Goal: Task Accomplishment & Management: Manage account settings

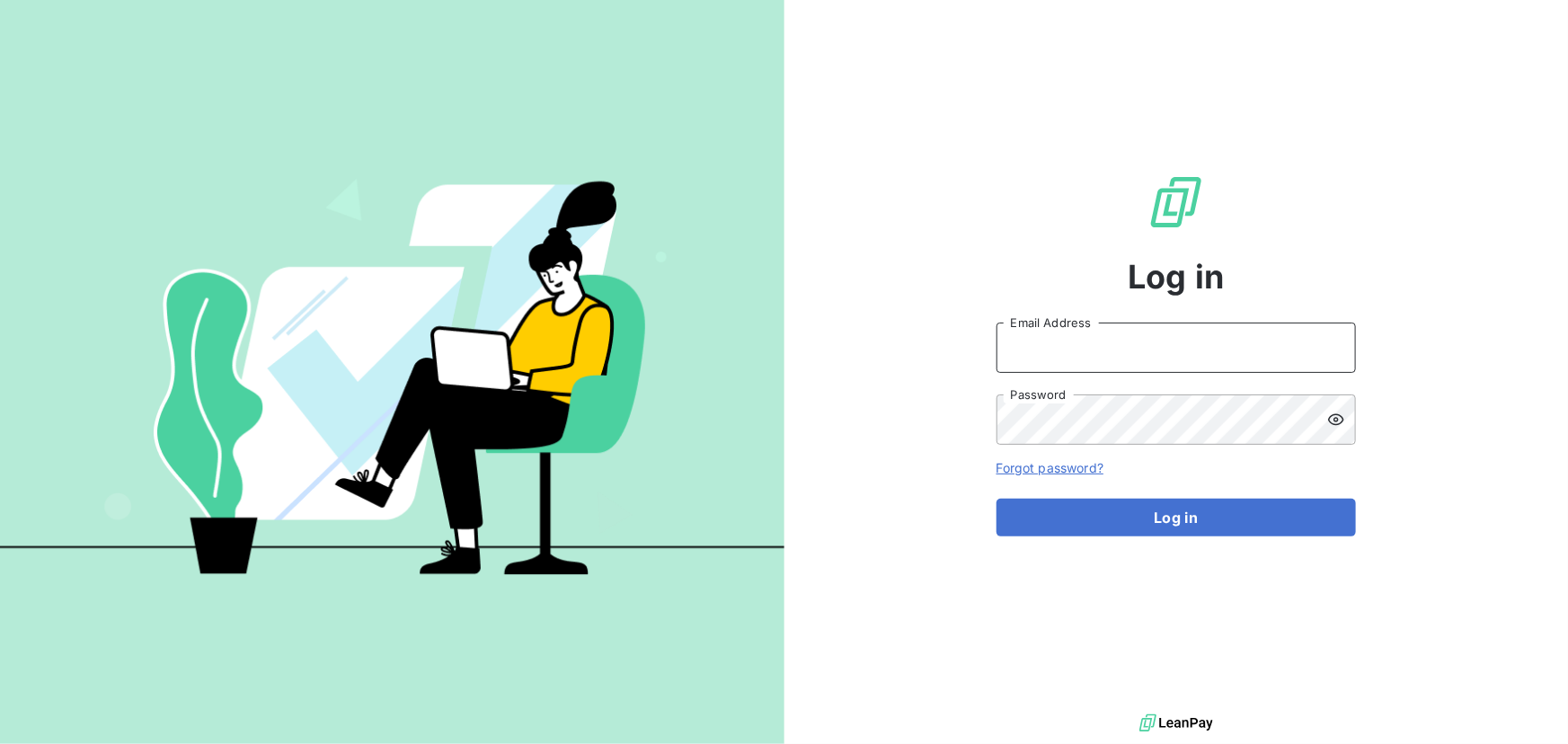
click at [1002, 357] on input "Email Address" at bounding box center [1176, 348] width 359 height 50
type input "[PERSON_NAME][EMAIL_ADDRESS][DOMAIN_NAME]"
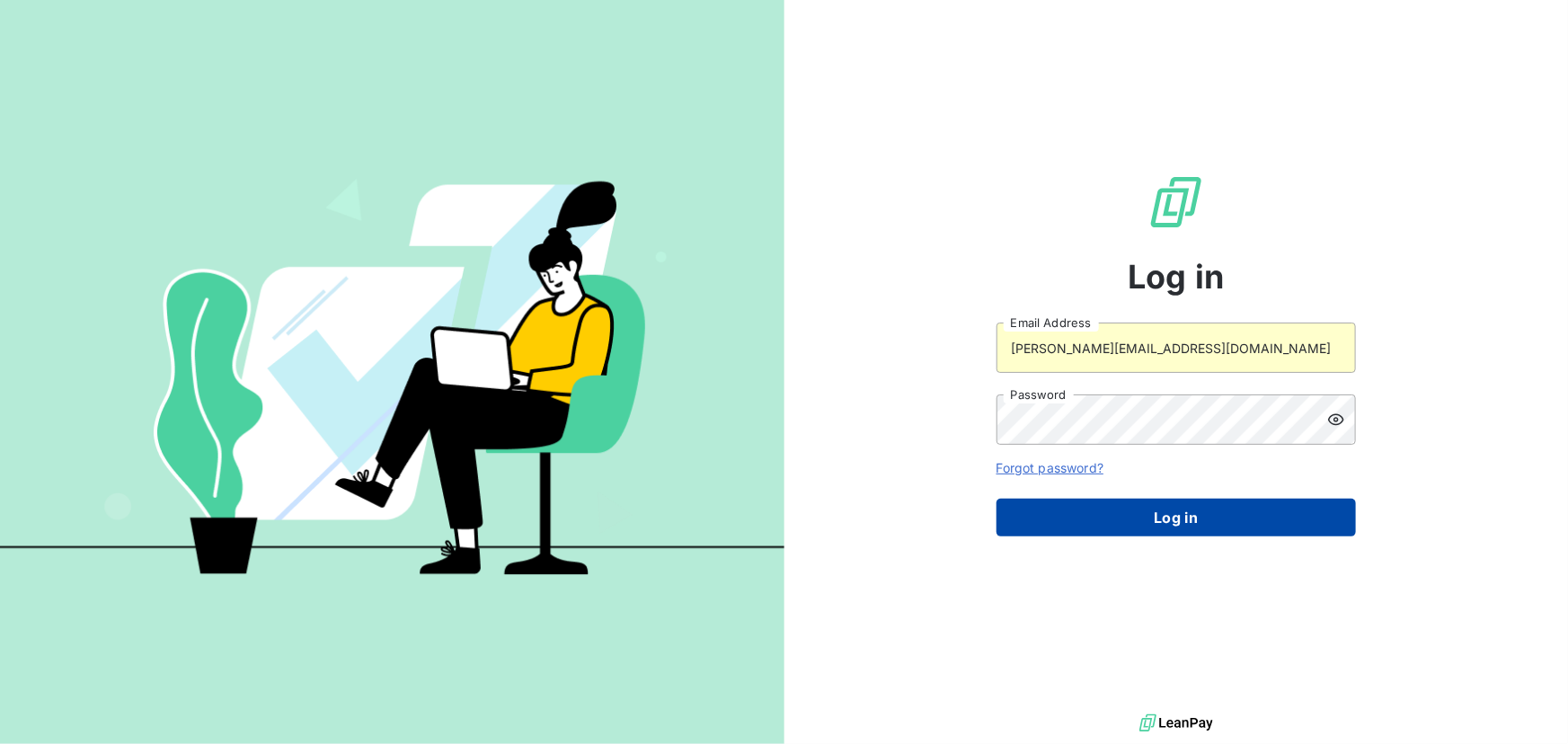
click at [1173, 508] on button "Log in" at bounding box center [1176, 518] width 359 height 38
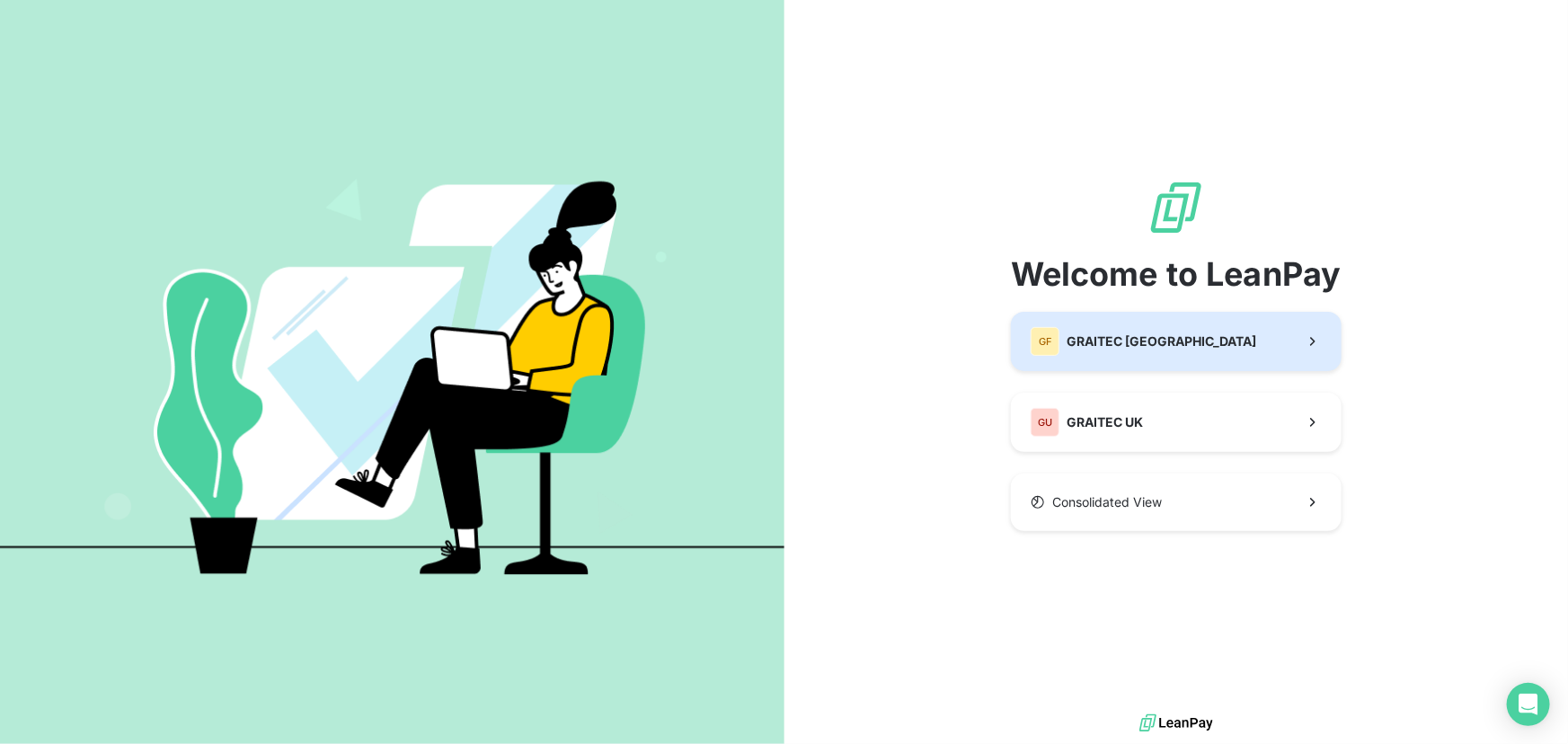
click at [1144, 356] on button "GF GRAITEC [GEOGRAPHIC_DATA]" at bounding box center [1176, 341] width 331 height 59
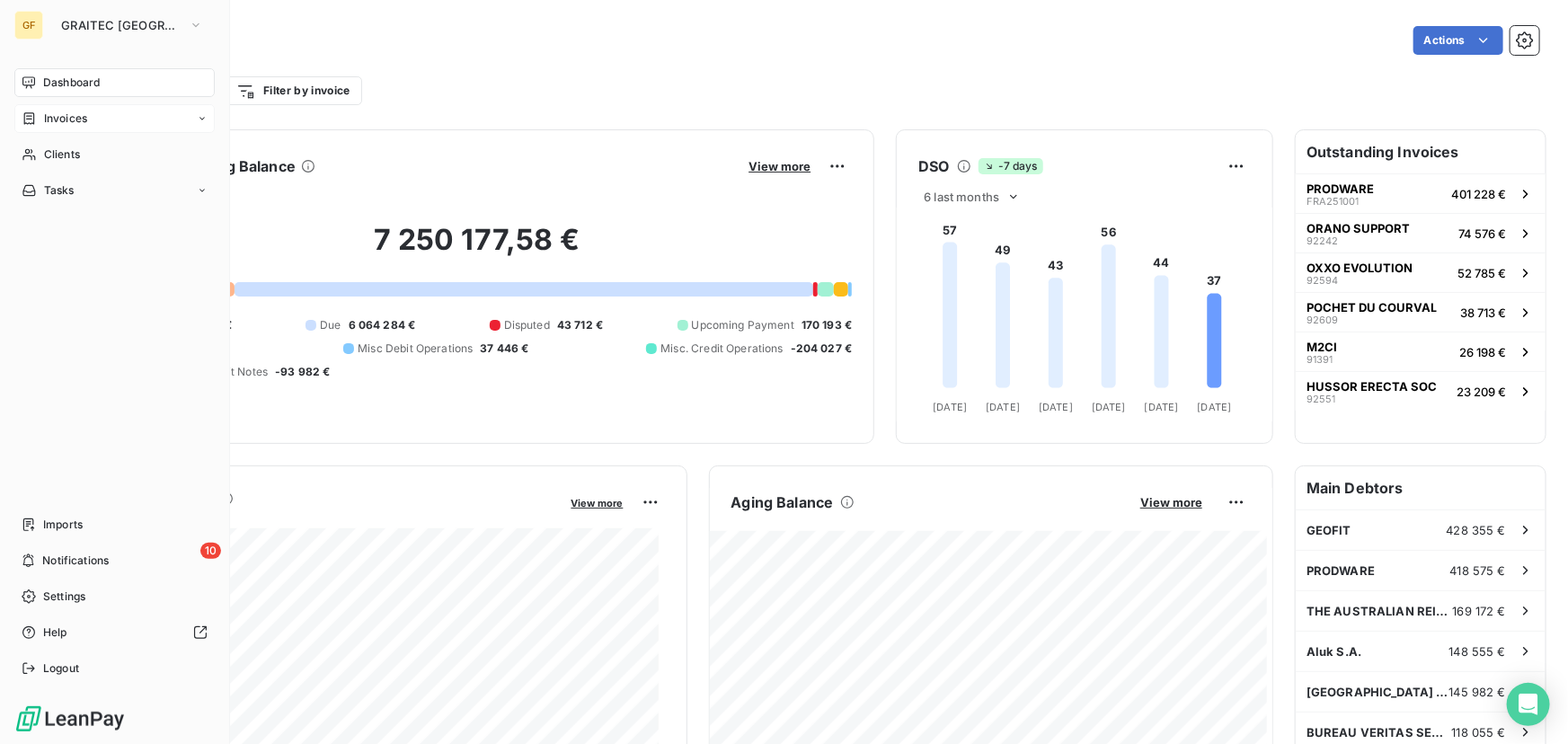
click at [61, 114] on span "Invoices" at bounding box center [65, 118] width 43 height 16
click at [128, 148] on div "Invoices" at bounding box center [125, 155] width 179 height 29
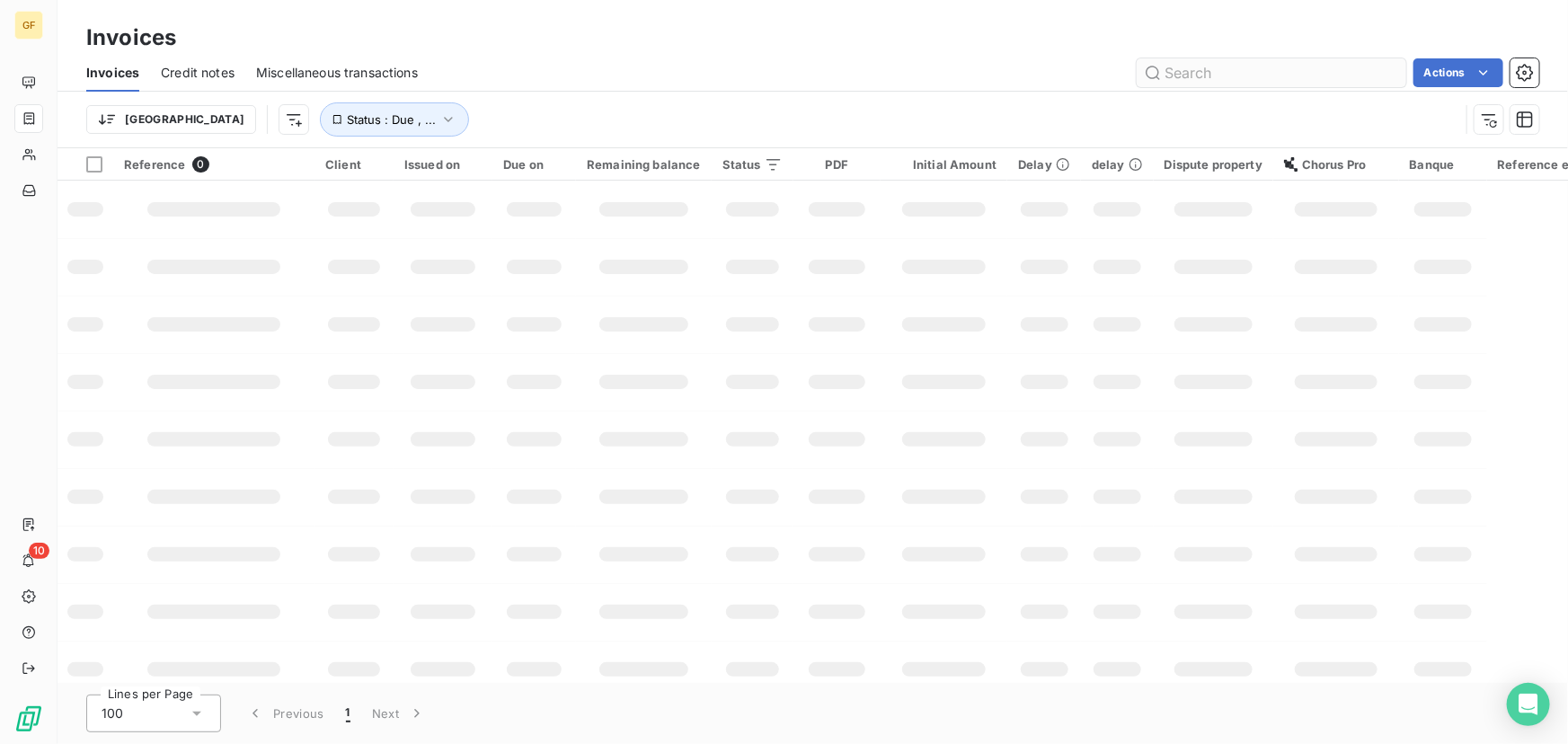
click at [1270, 82] on input "text" at bounding box center [1272, 72] width 270 height 29
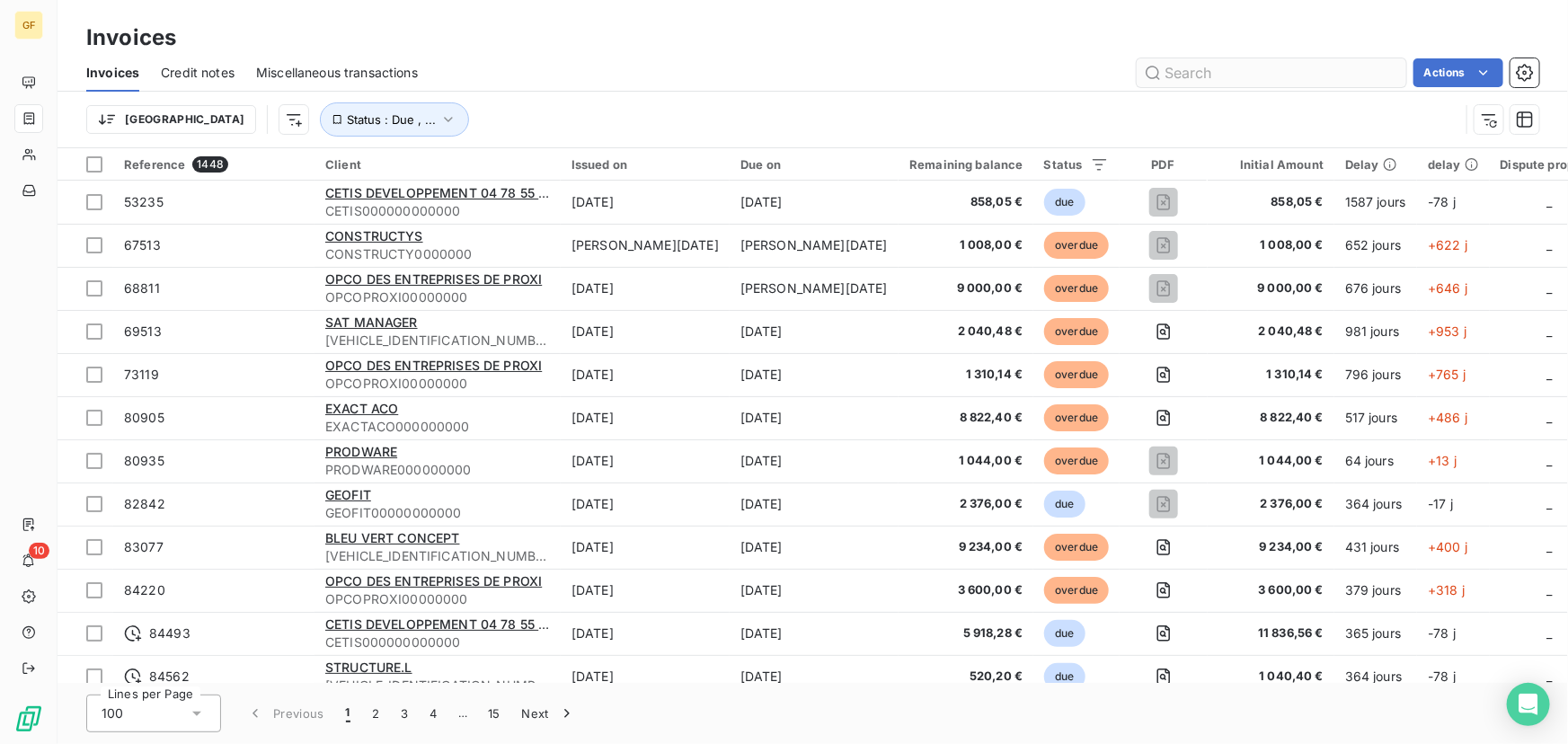
click at [1266, 80] on input "text" at bounding box center [1272, 72] width 270 height 29
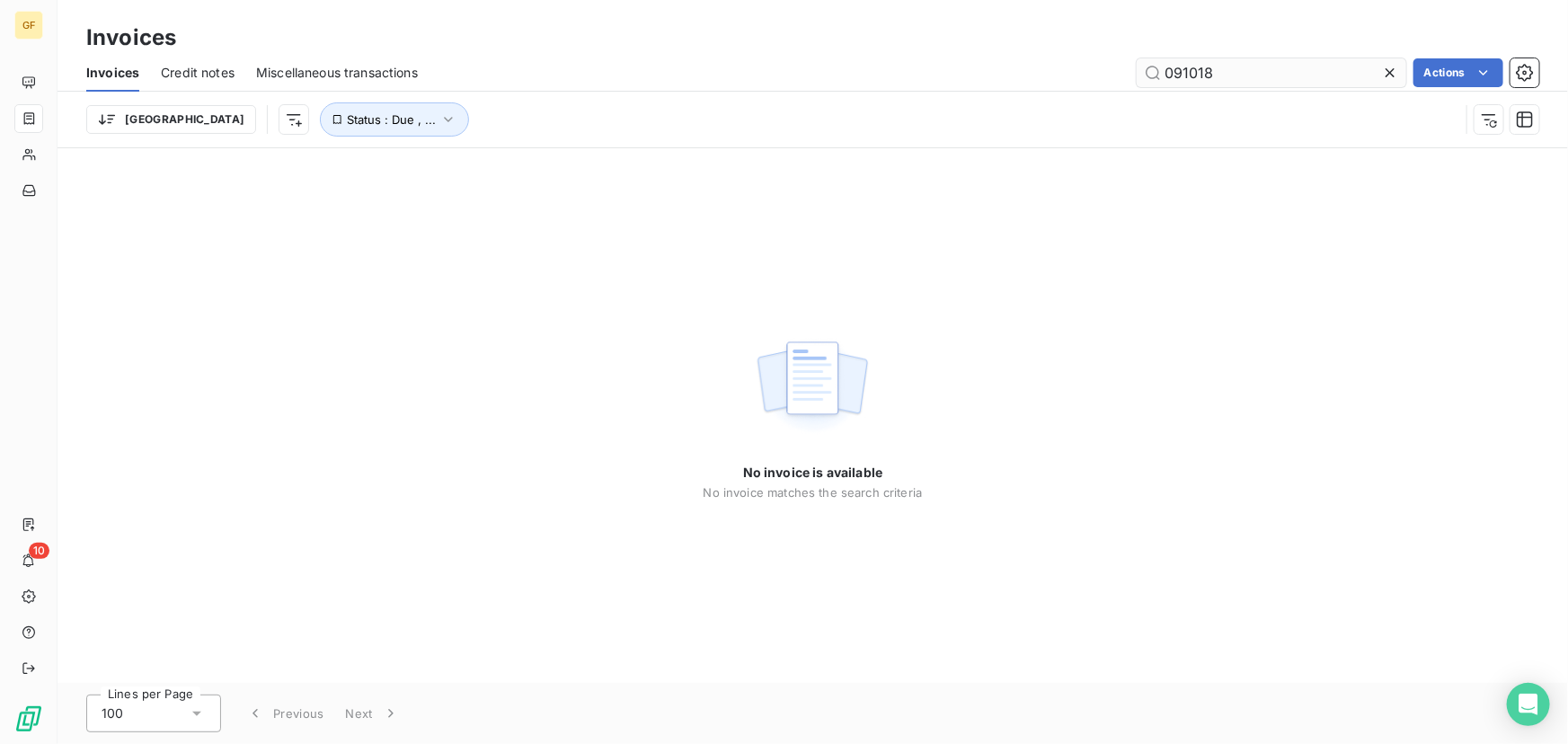
click at [1169, 70] on input "091018" at bounding box center [1272, 72] width 270 height 29
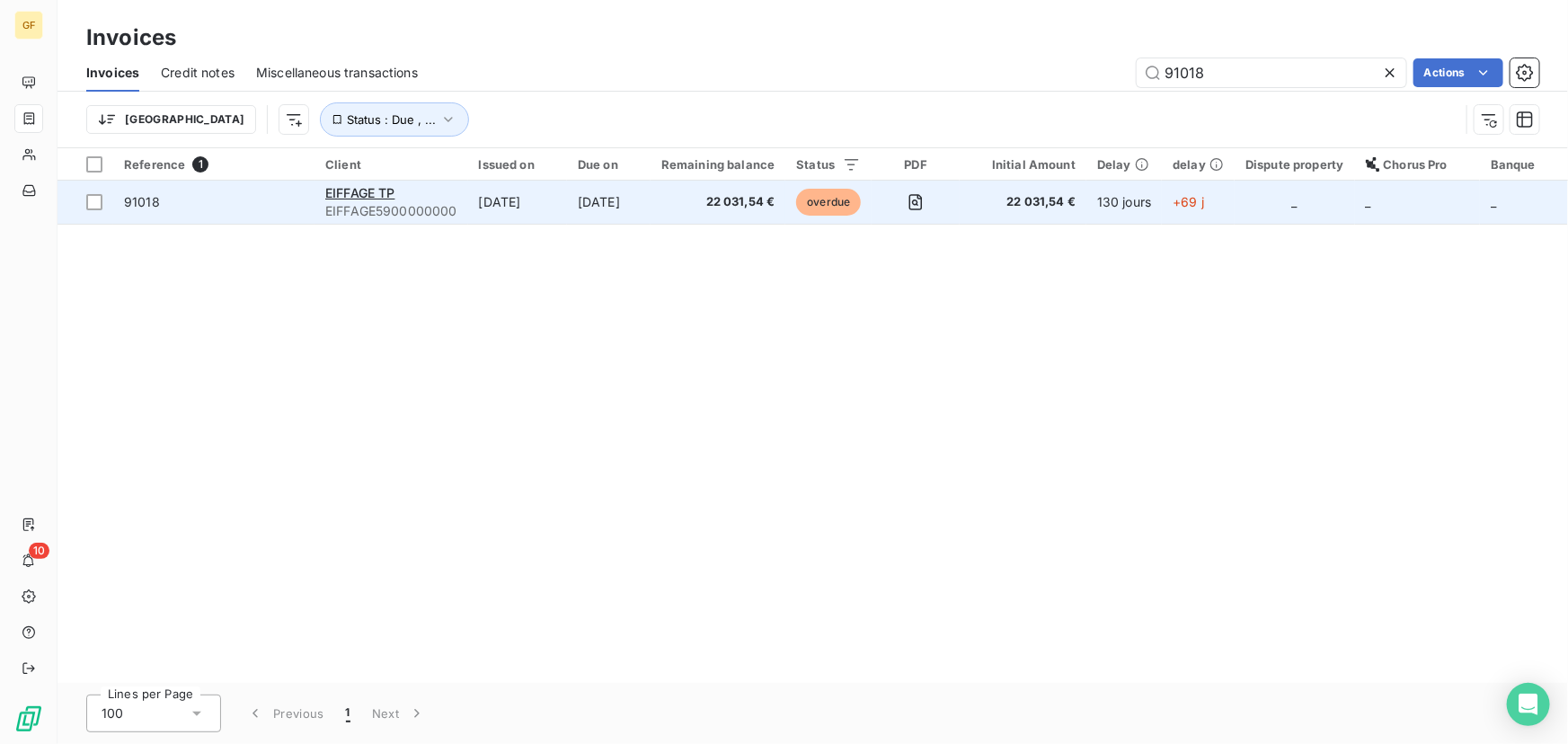
type input "91018"
click at [1325, 196] on td "_" at bounding box center [1294, 201] width 120 height 43
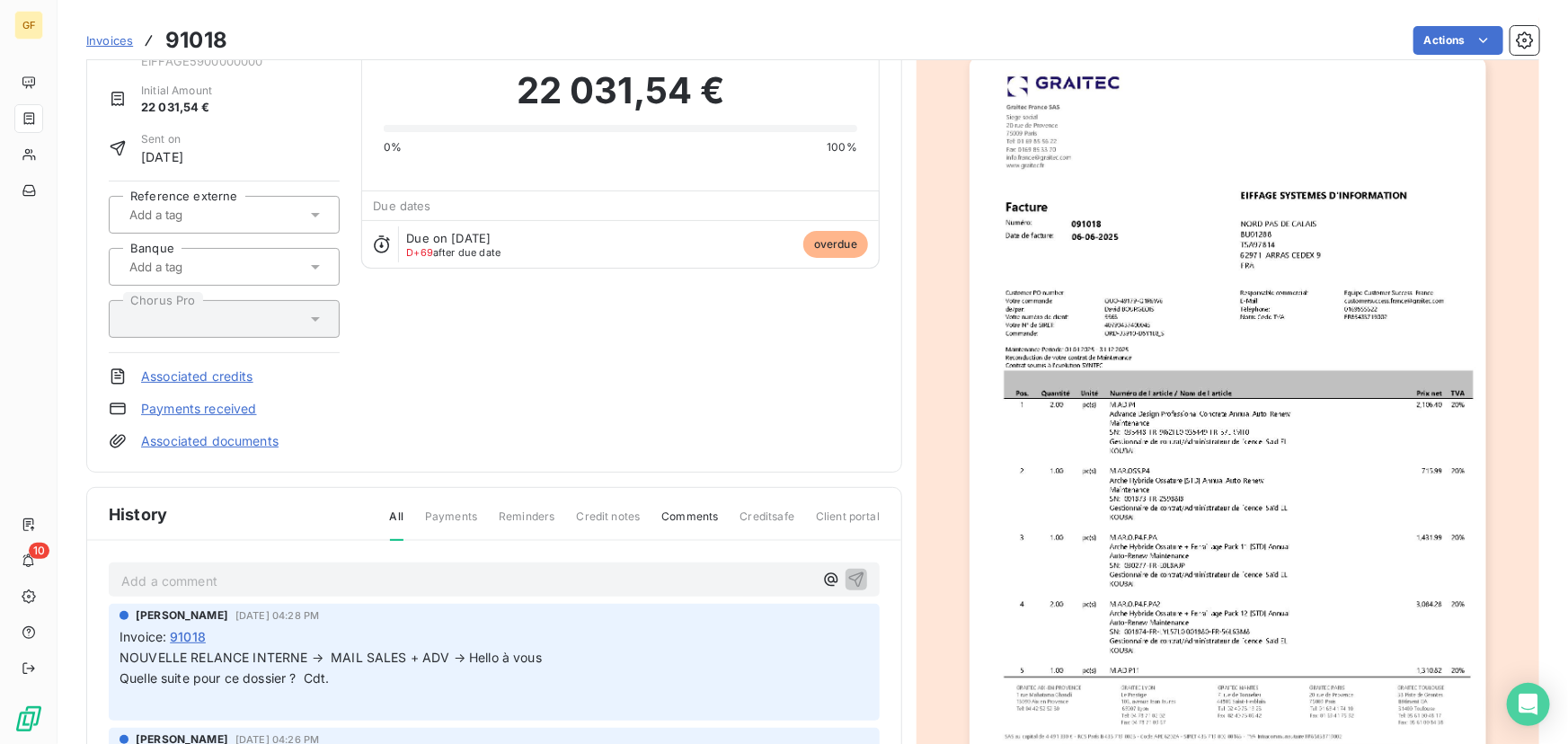
scroll to position [245, 0]
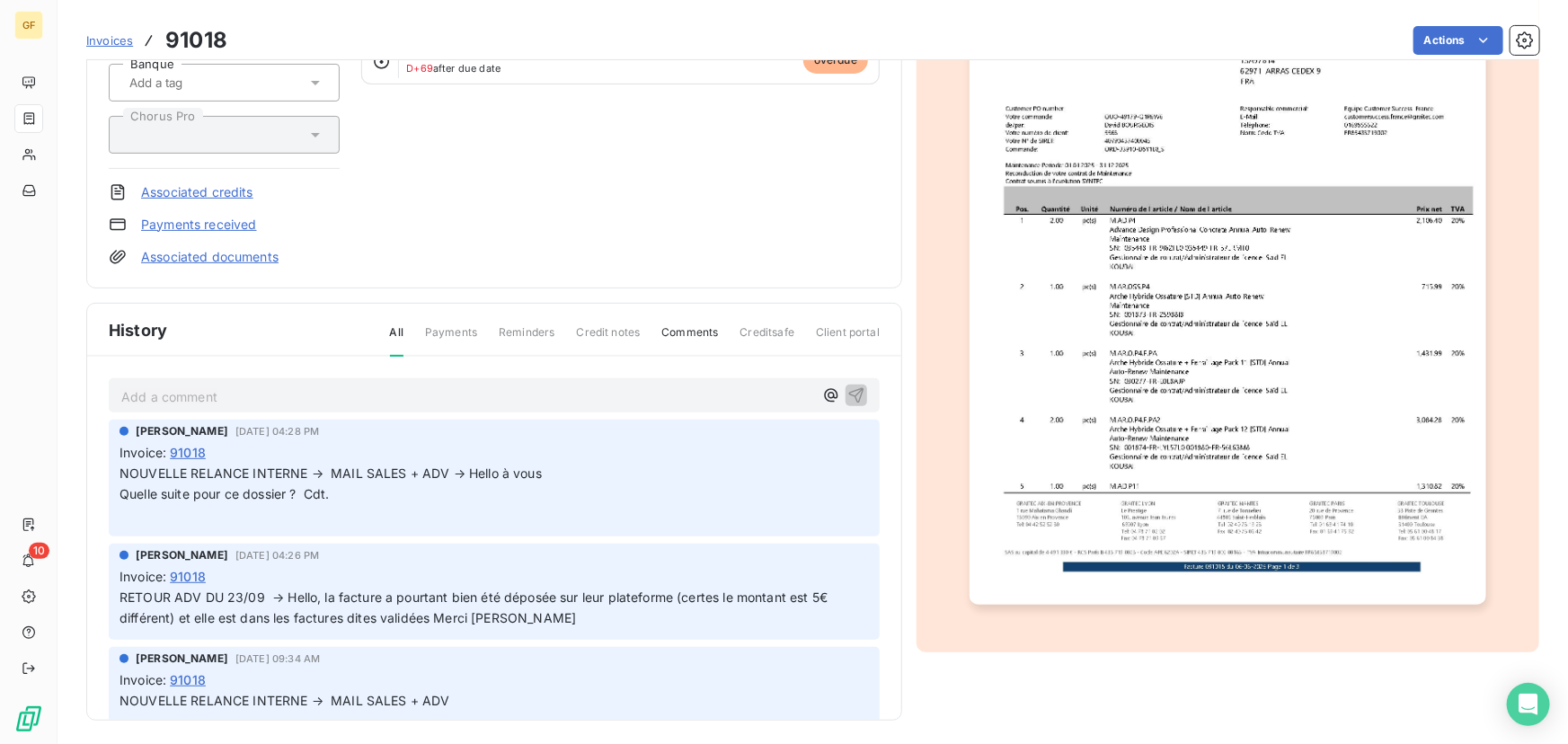
click at [328, 386] on p "Add a comment ﻿" at bounding box center [467, 397] width 691 height 23
click at [847, 391] on icon "button" at bounding box center [856, 394] width 18 height 18
